Goal: Information Seeking & Learning: Understand process/instructions

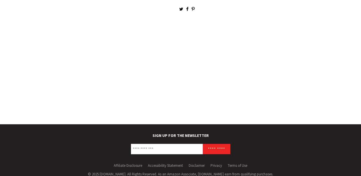
scroll to position [1121, 0]
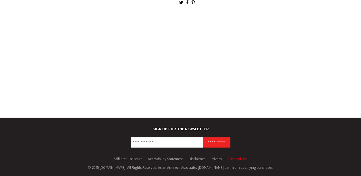
click at [244, 159] on link "Terms of Use" at bounding box center [238, 158] width 20 height 5
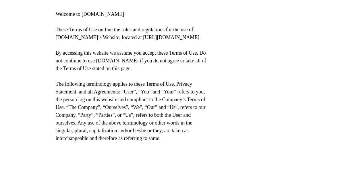
scroll to position [29, 0]
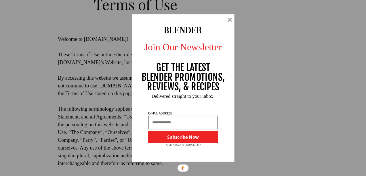
click at [229, 21] on div at bounding box center [229, 20] width 4 height 4
